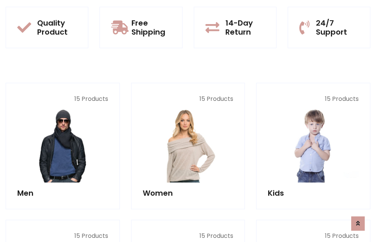
scroll to position [652, 0]
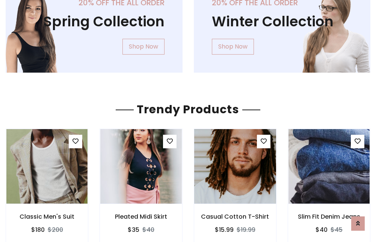
click at [235, 166] on img at bounding box center [235, 166] width 98 height 180
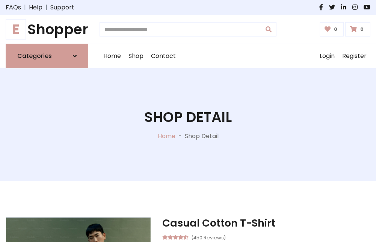
click at [47, 29] on h1 "E Shopper" at bounding box center [47, 29] width 83 height 17
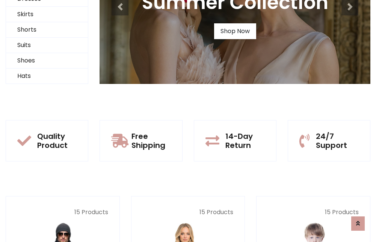
scroll to position [73, 0]
